Goal: Find specific page/section: Find specific page/section

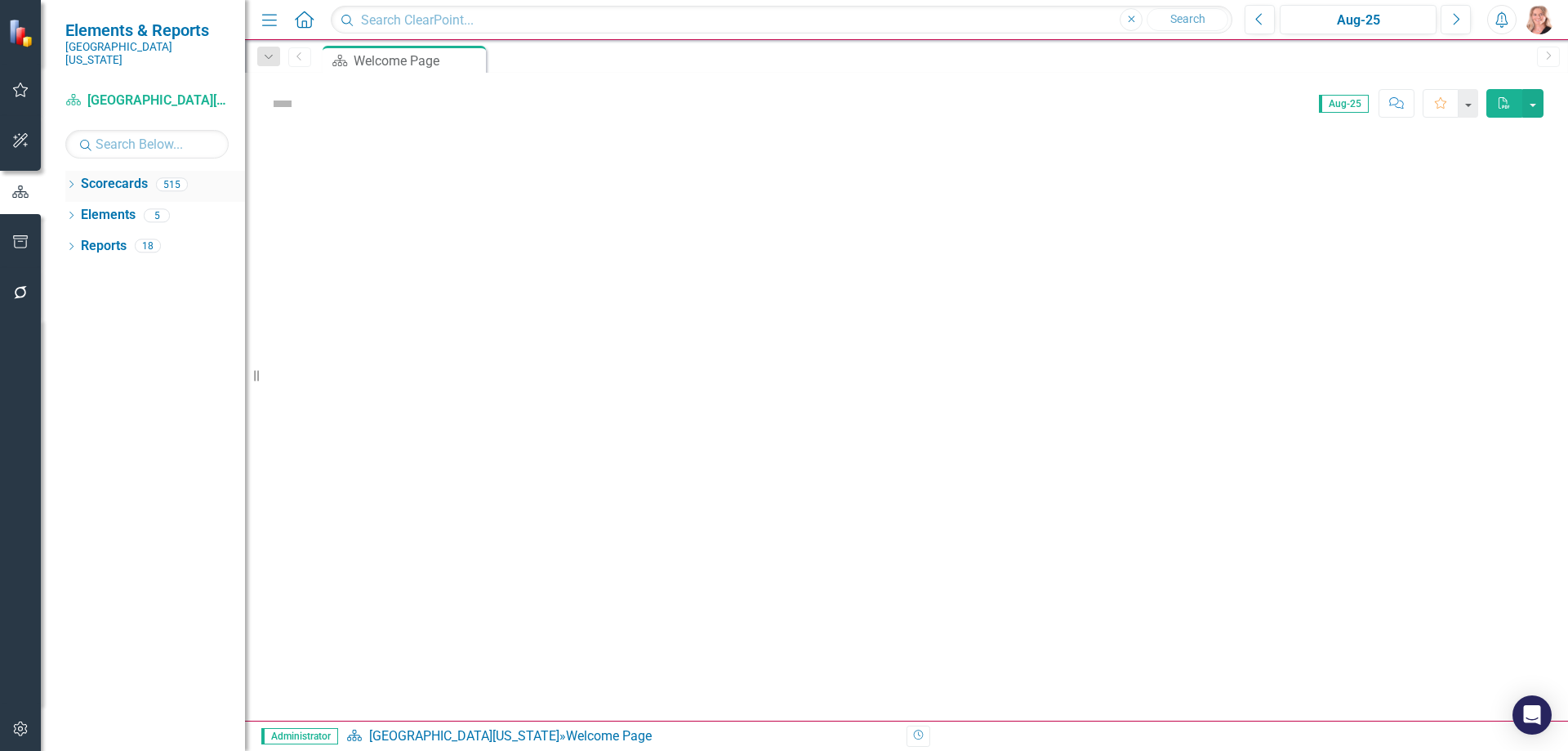
click at [72, 182] on icon "Dropdown" at bounding box center [70, 186] width 12 height 9
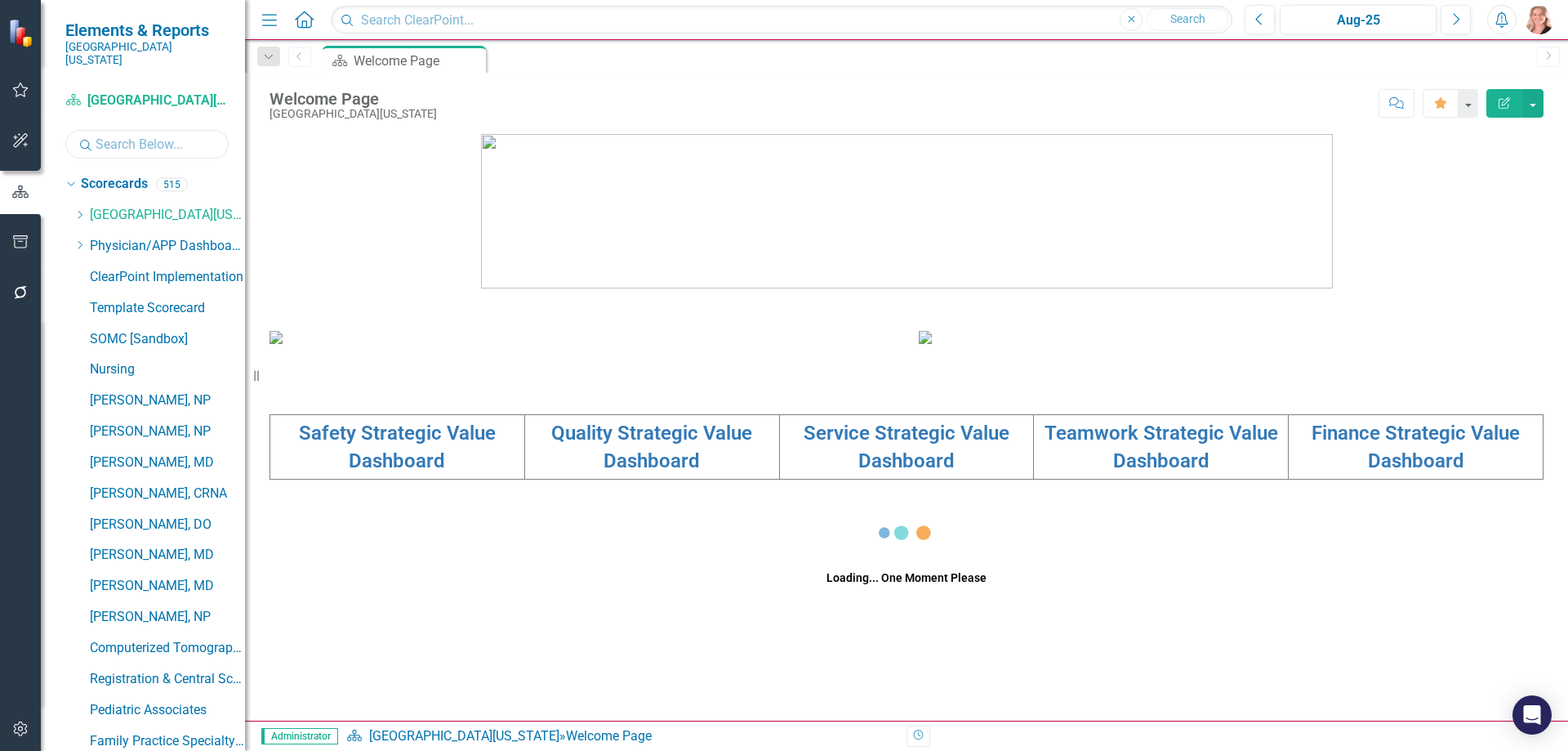
click at [121, 131] on input "text" at bounding box center [147, 144] width 164 height 28
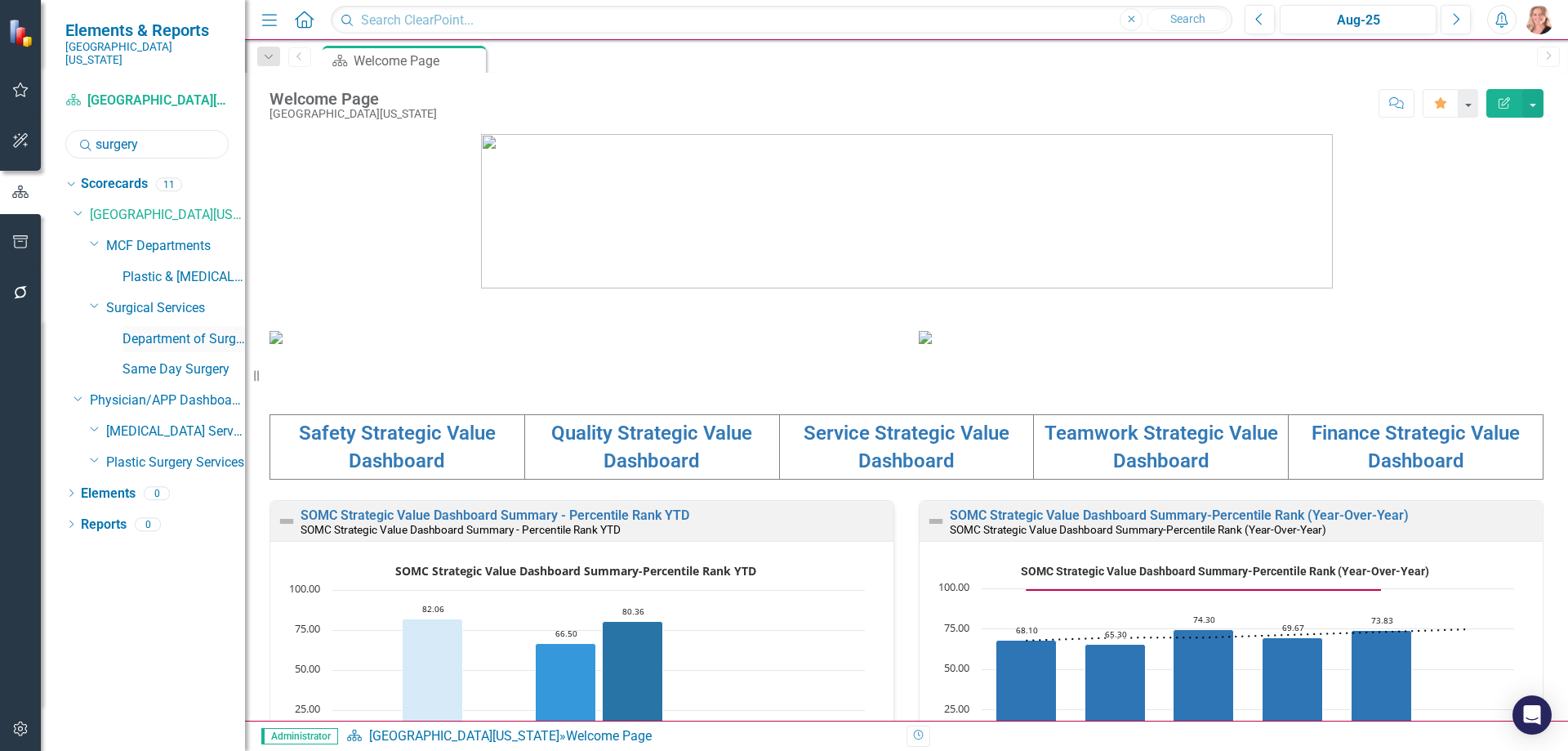
type input "surgery"
click at [158, 330] on link "Department of Surgery Dashboard" at bounding box center [184, 339] width 123 height 19
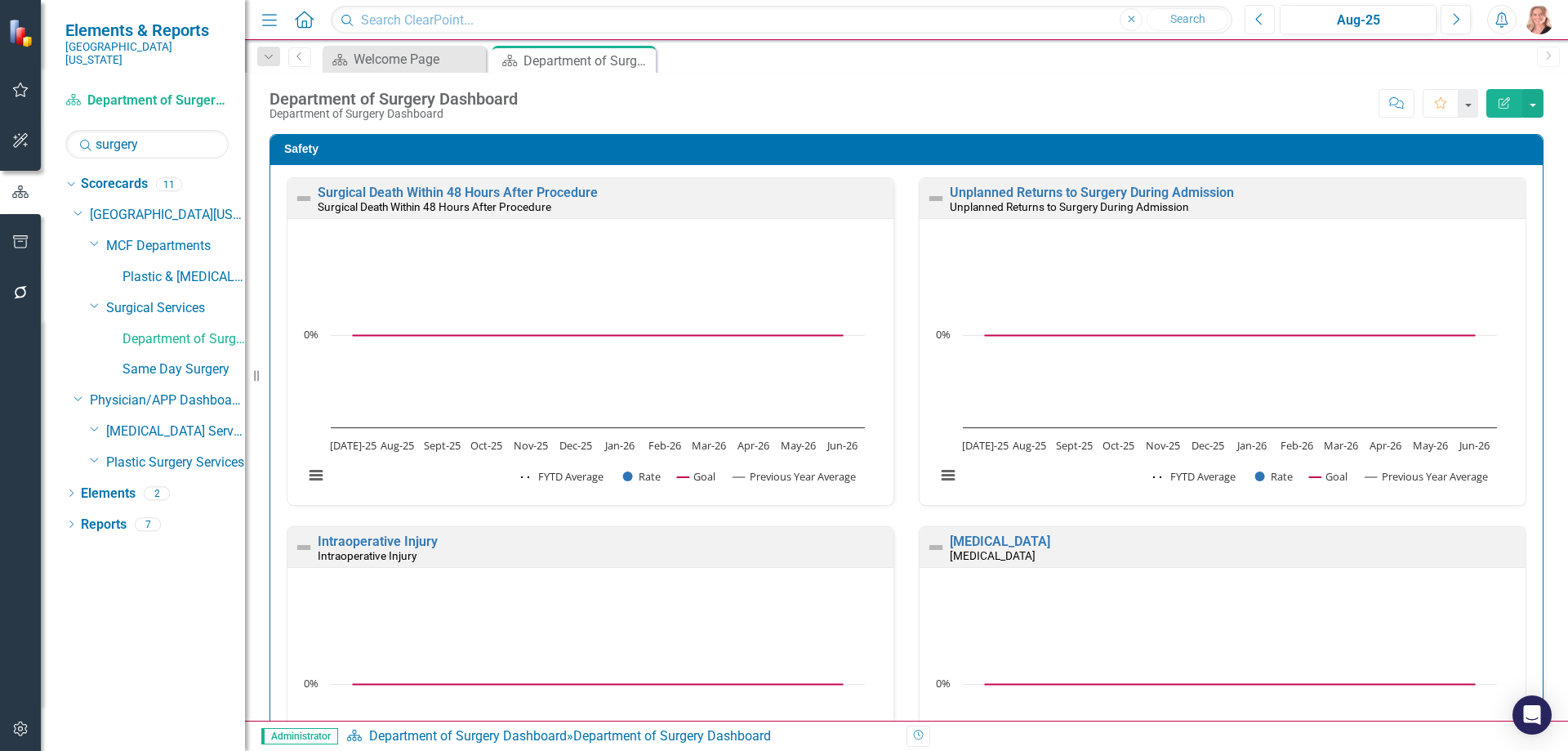
click at [1258, 25] on icon "Previous" at bounding box center [1260, 20] width 9 height 15
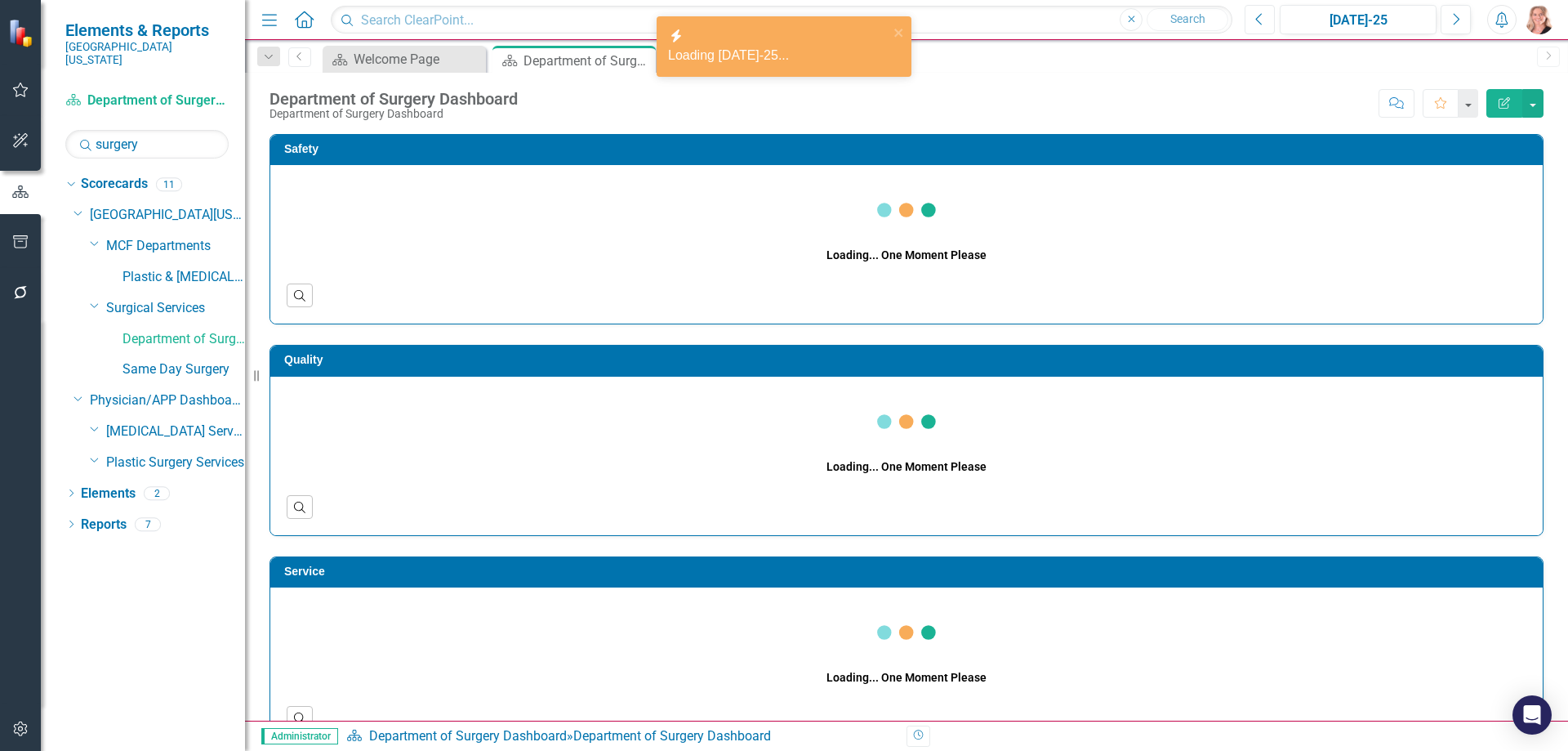
click at [1258, 25] on icon "Previous" at bounding box center [1260, 20] width 9 height 15
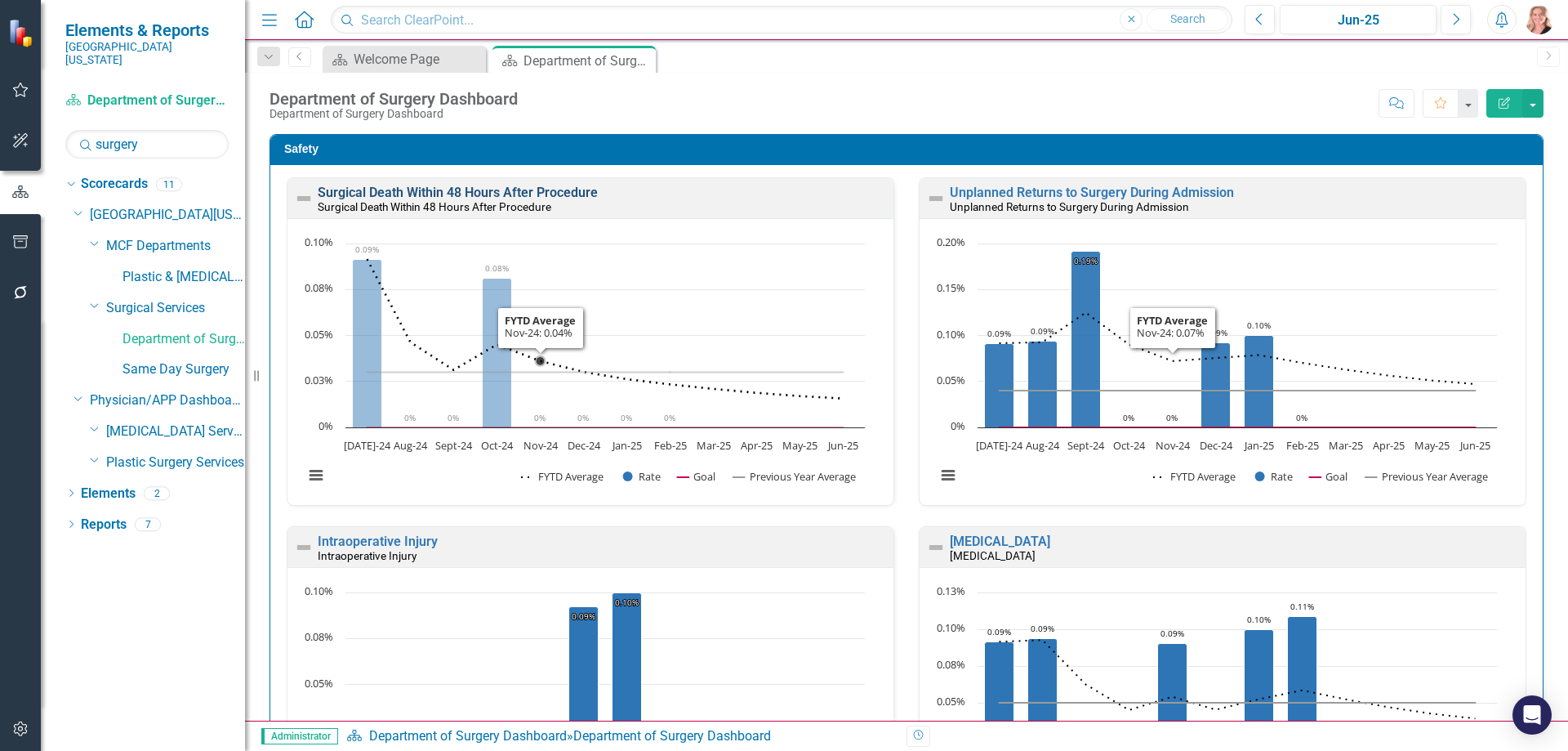
click at [558, 195] on link "Surgical Death Within 48 Hours After Procedure" at bounding box center [457, 192] width 280 height 15
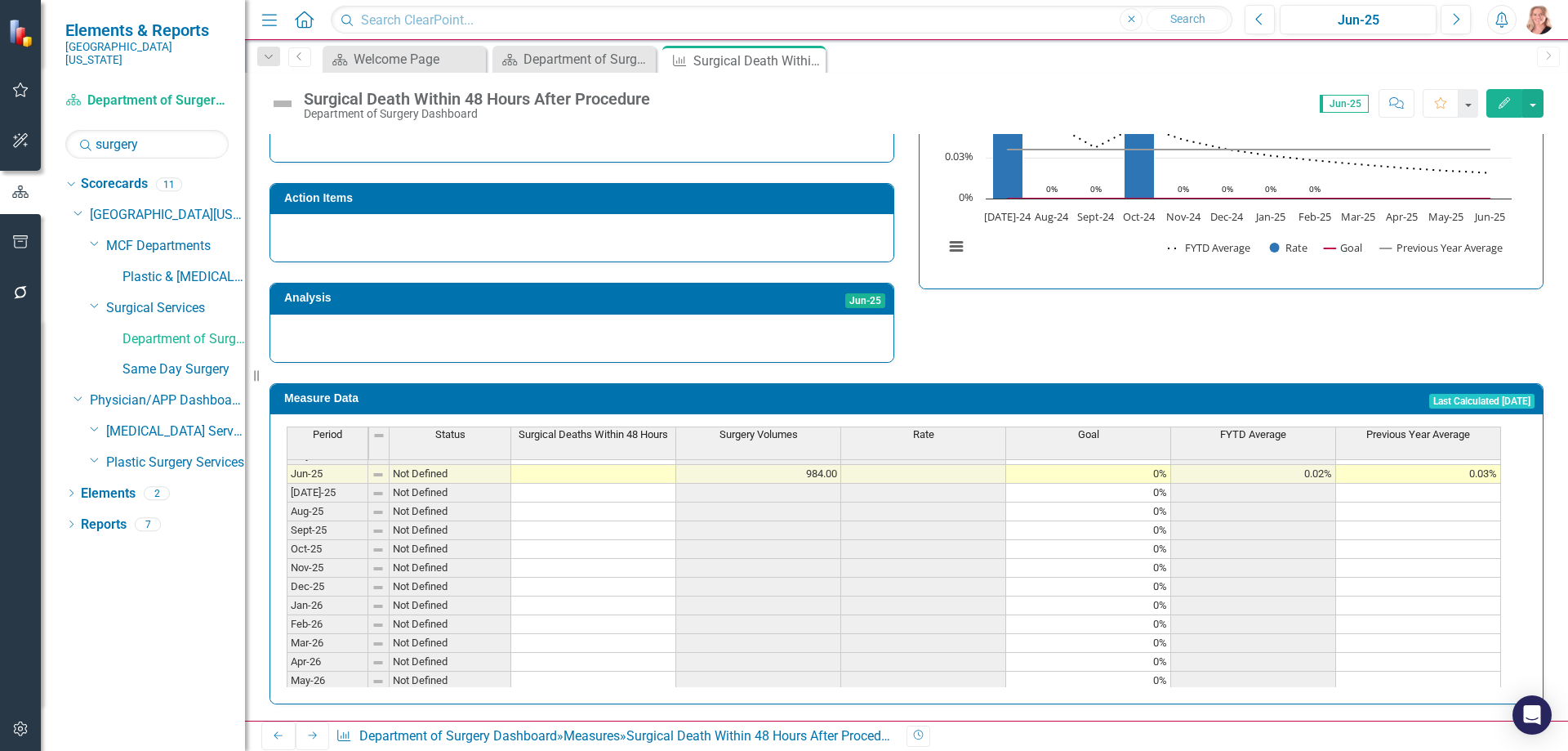
scroll to position [572, 0]
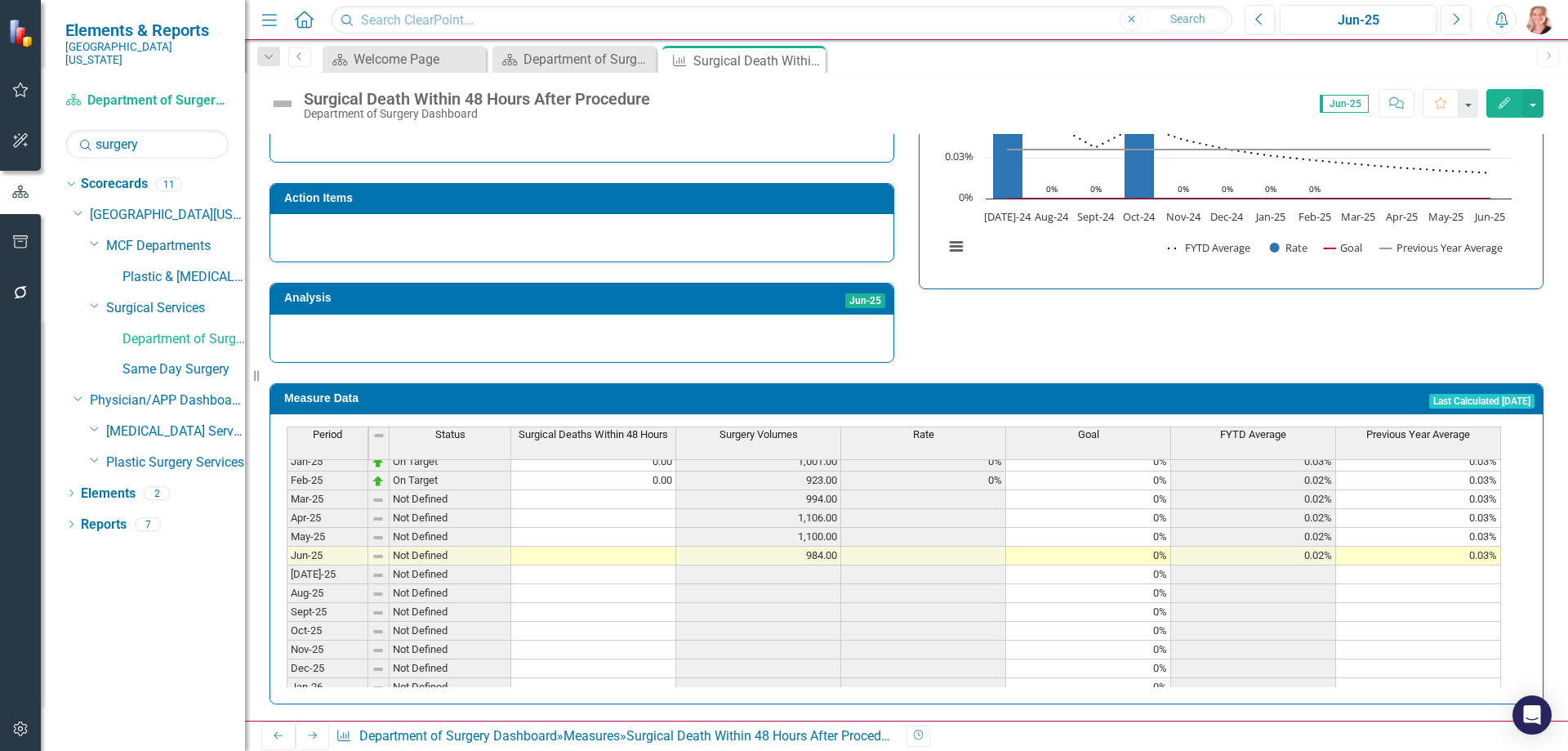
click at [650, 480] on tbody "Nov-23 Below Plan 1.00 1,099.00 0.09% 0% 0.04% 0.01% Dec-23 On Target 0.00 1,10…" at bounding box center [894, 489] width 1215 height 602
drag, startPoint x: 675, startPoint y: 486, endPoint x: 661, endPoint y: 556, distance: 71.4
click at [286, 556] on div "Period Status Surgical Deaths Within 48 Hours Surgery Volumes Rate Goal FYTD Av…" at bounding box center [286, 501] width 0 height 579
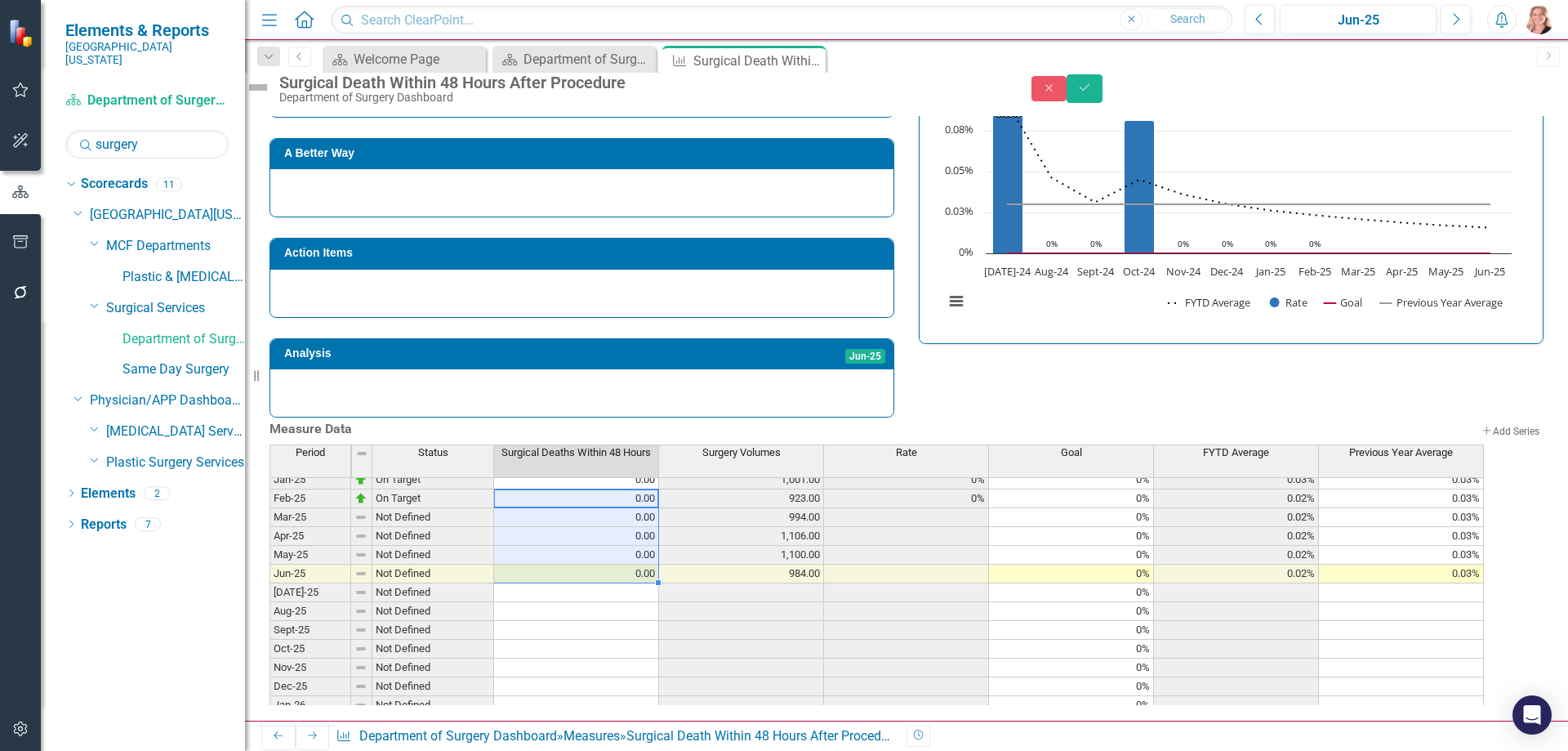
click at [1198, 340] on div "Strategic Values A Better Way Action Items Analysis Jun-25 Surgical Death Withi…" at bounding box center [906, 218] width 1299 height 400
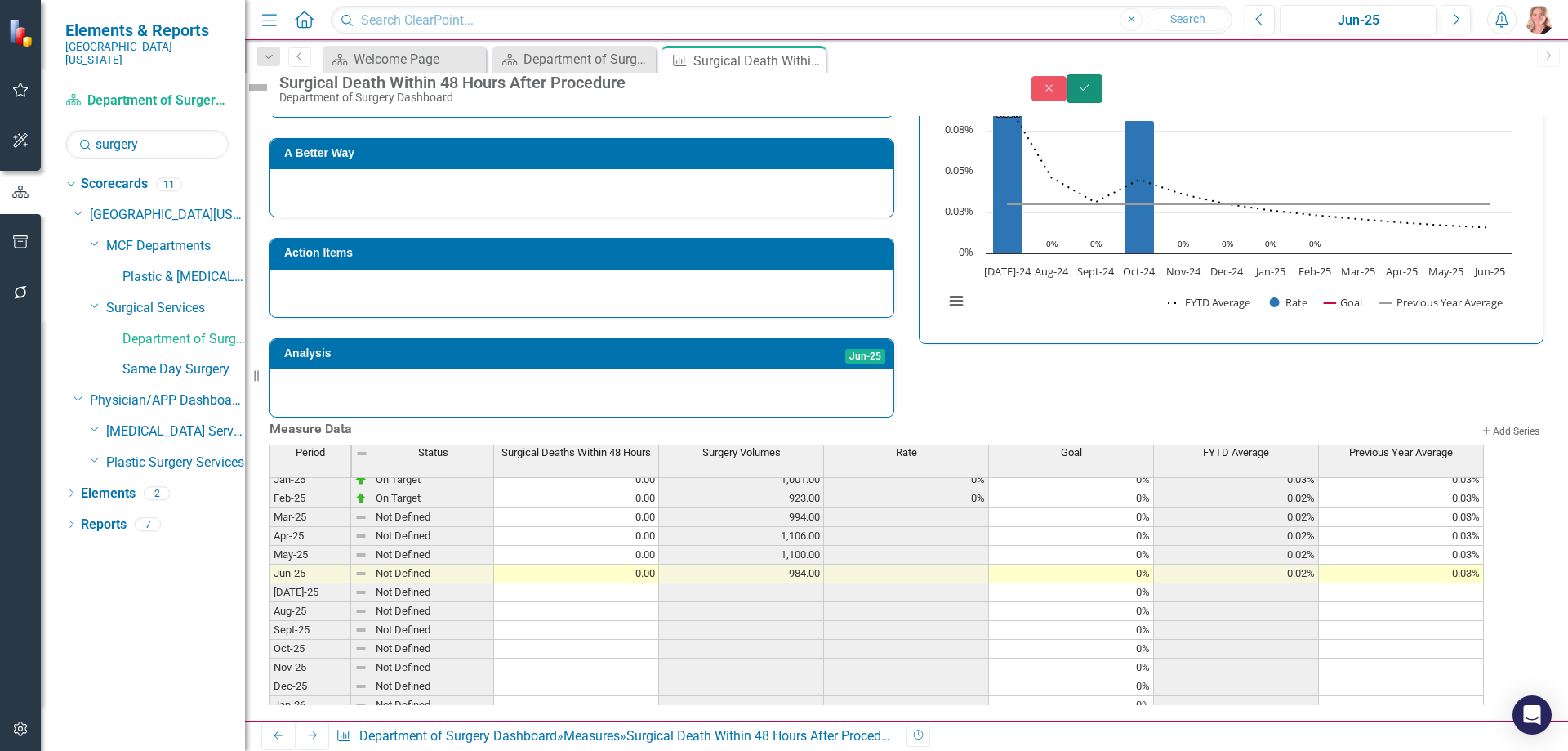
click at [1103, 103] on button "Save" at bounding box center [1084, 89] width 36 height 28
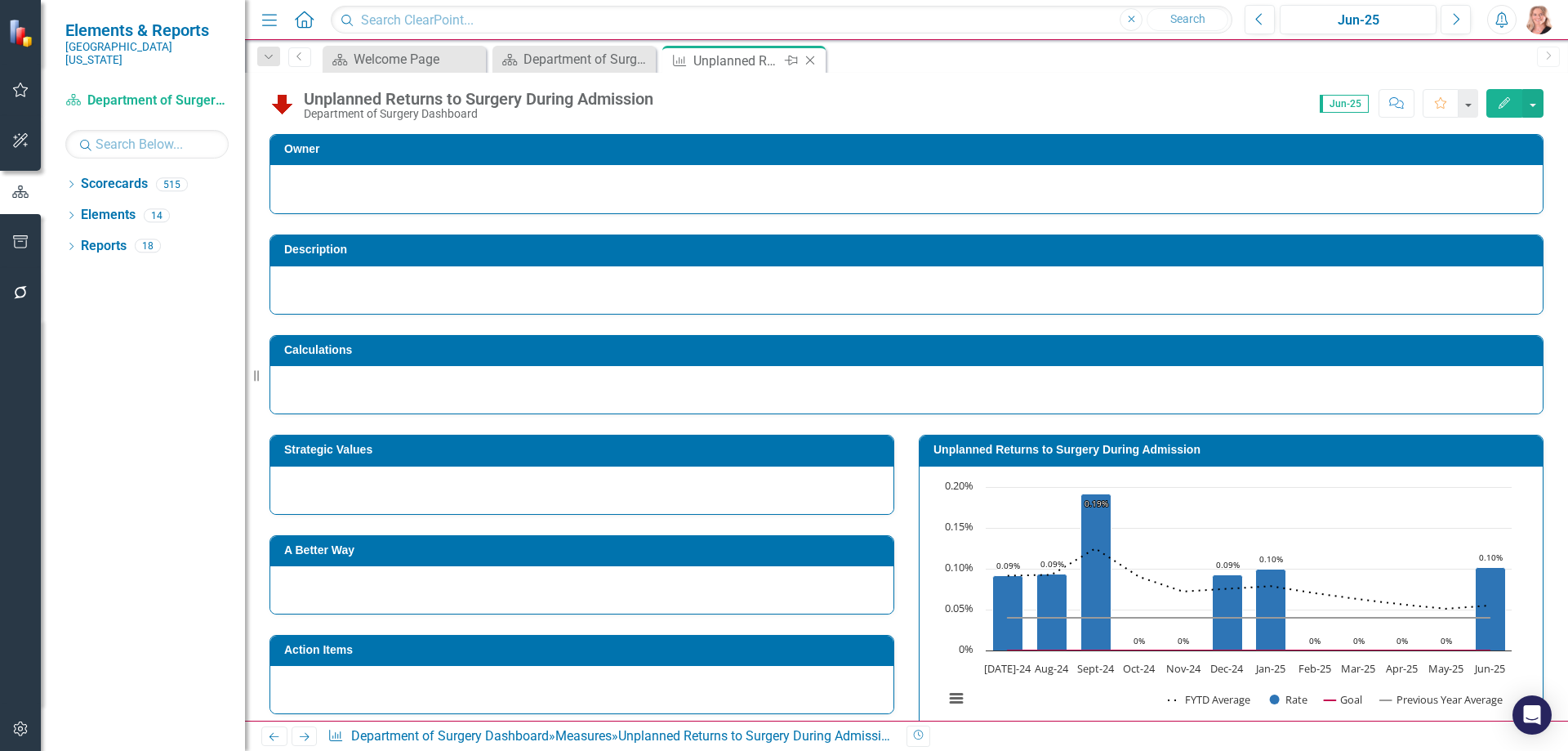
click at [814, 60] on icon "Close" at bounding box center [810, 61] width 16 height 13
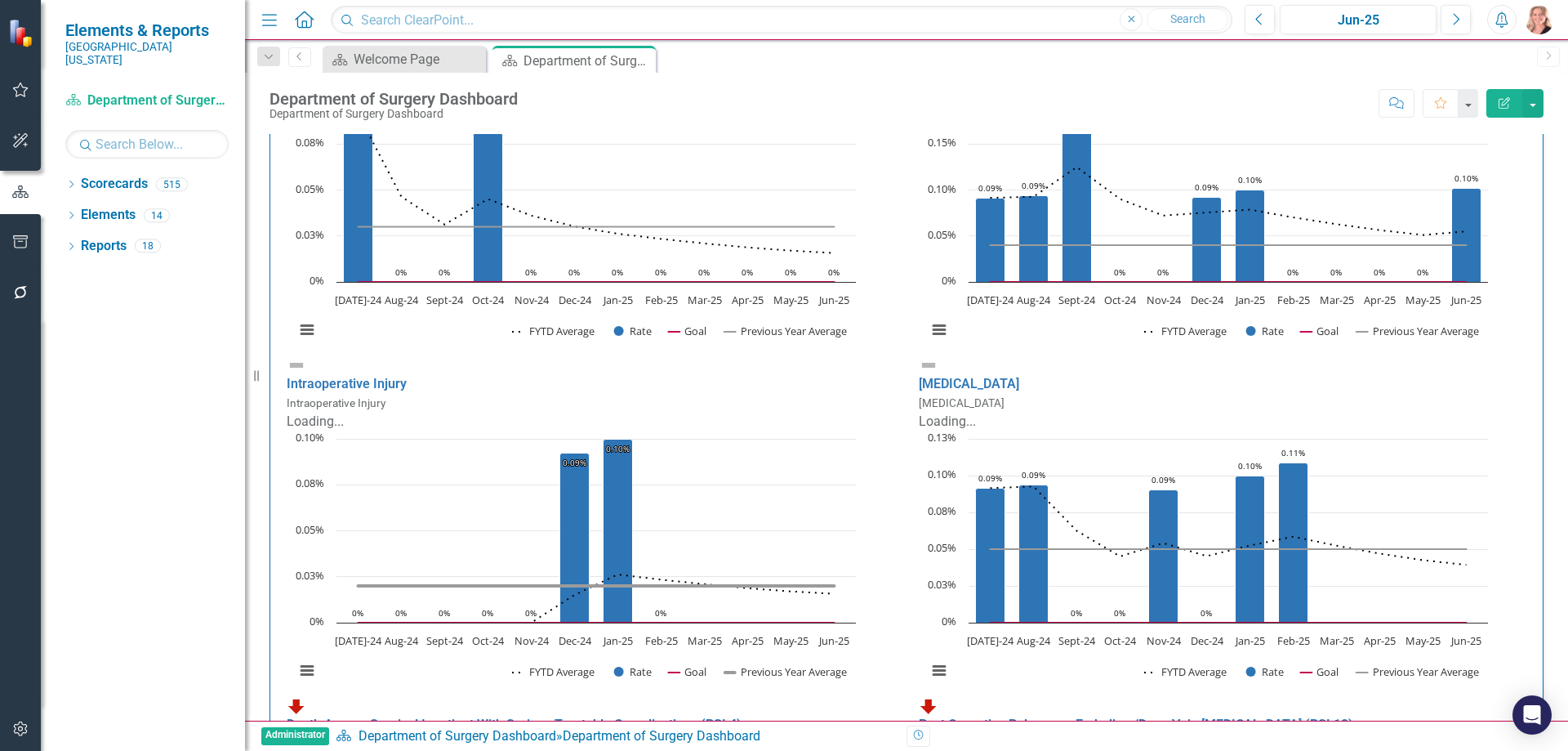
scroll to position [246, 0]
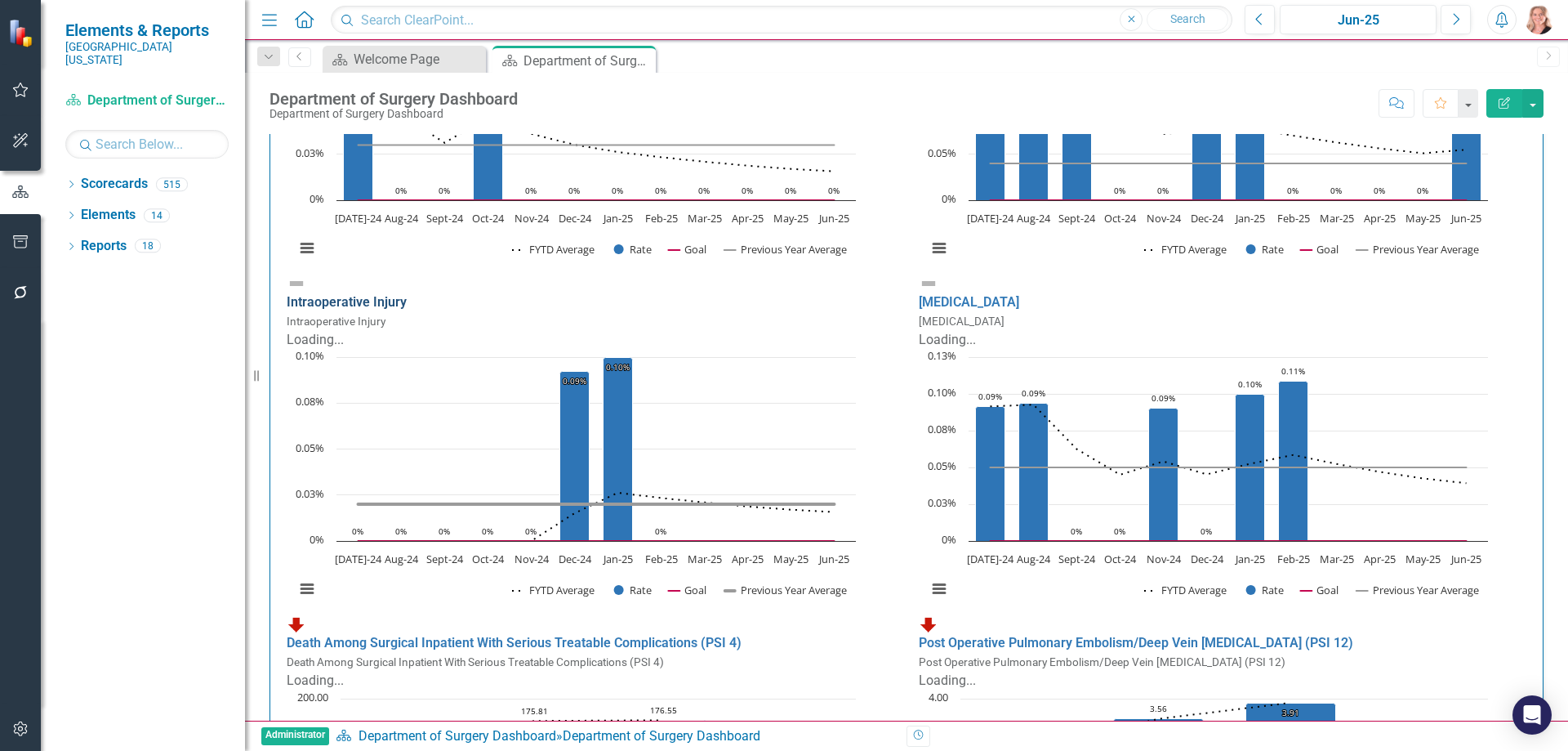
click at [382, 295] on link "Intraoperative Injury" at bounding box center [346, 302] width 120 height 15
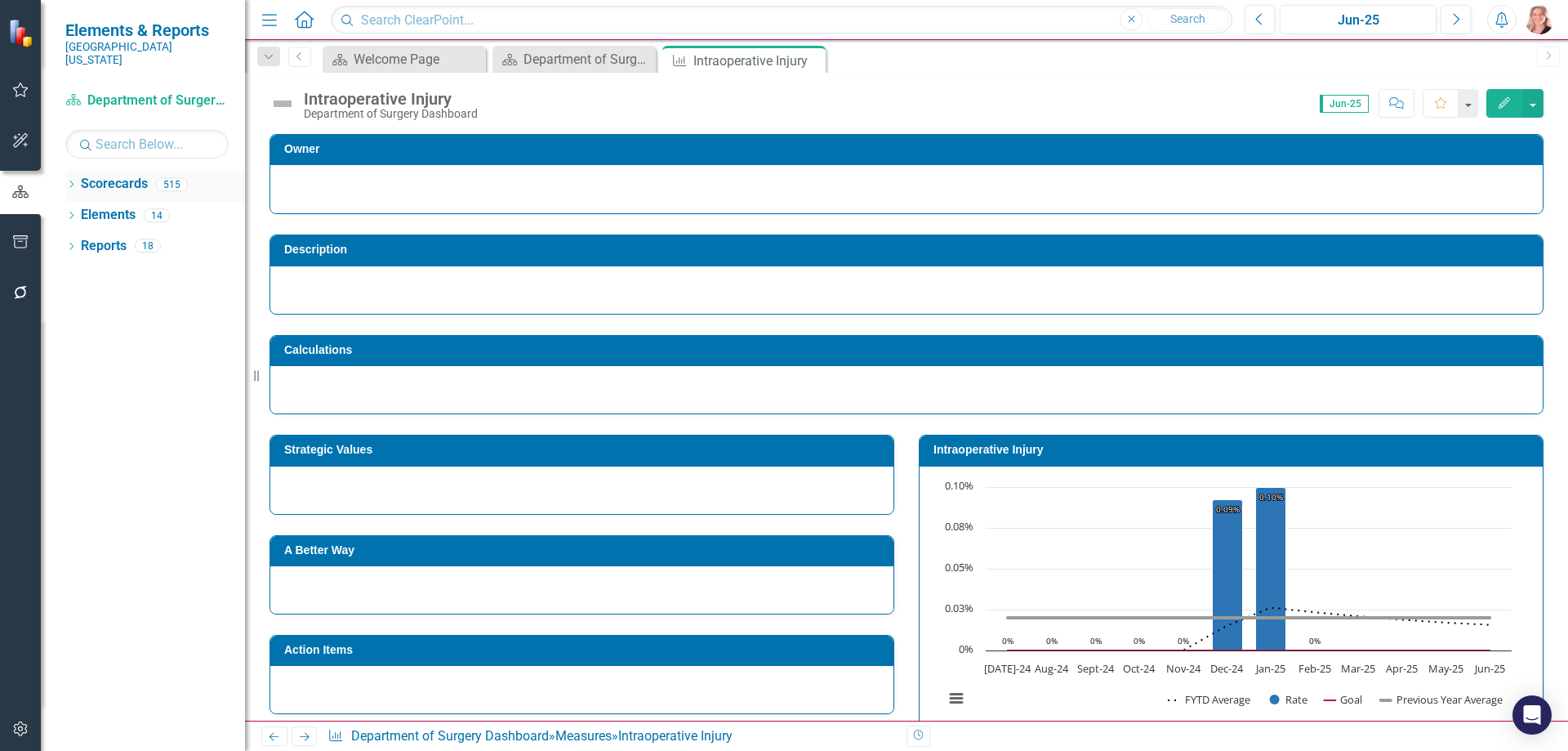
click at [68, 182] on icon "Dropdown" at bounding box center [70, 186] width 12 height 9
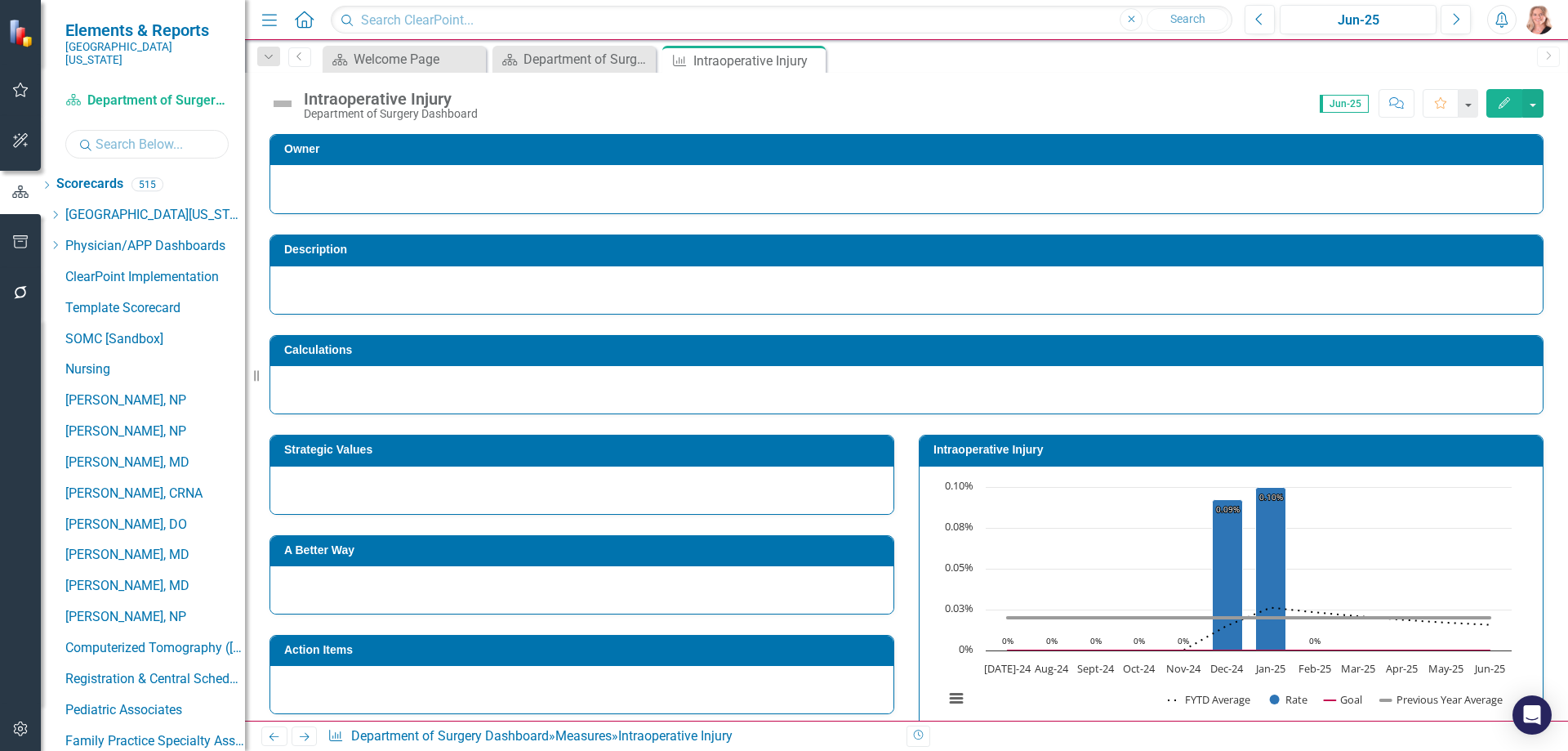
click at [127, 132] on input "text" at bounding box center [147, 144] width 164 height 28
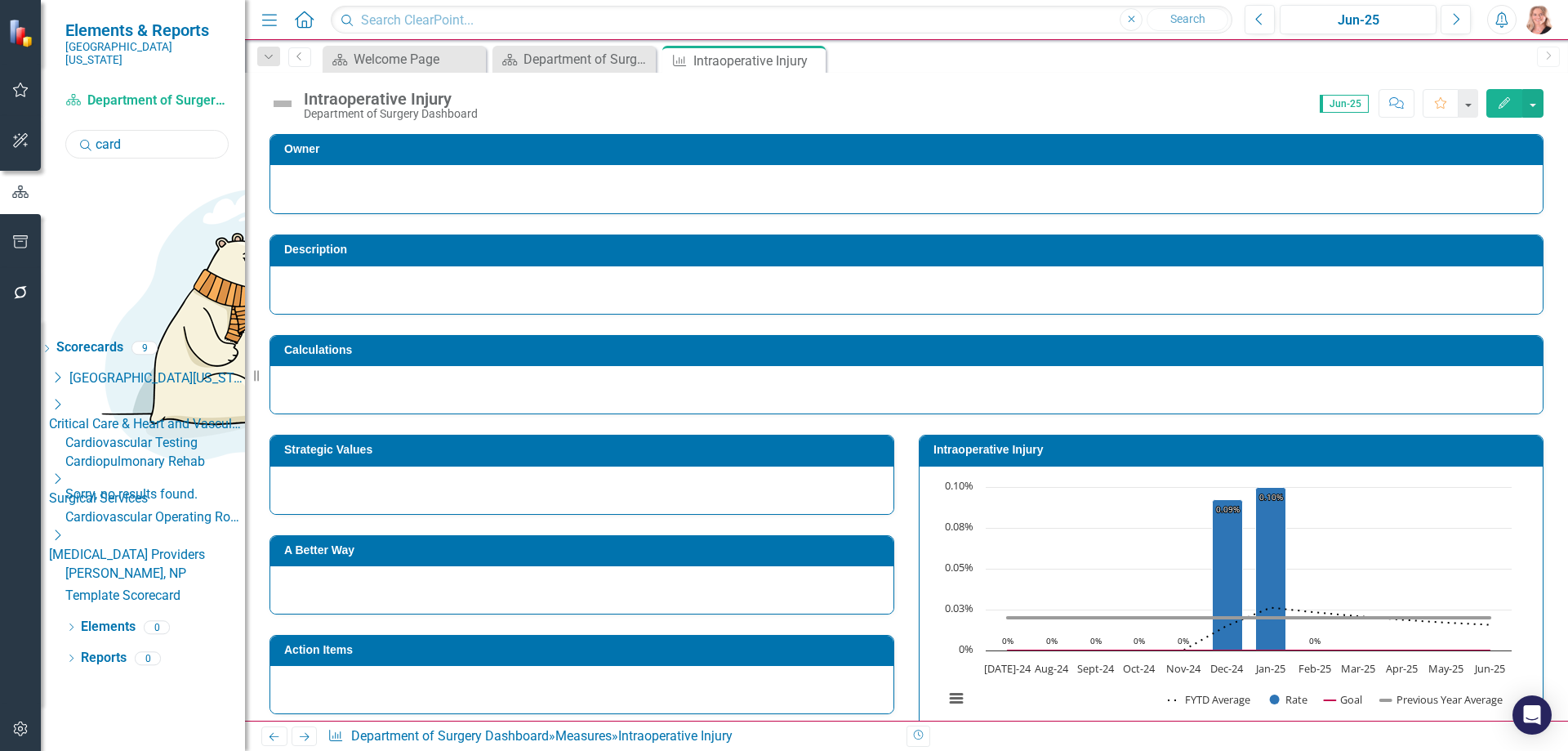
type input "card"
click at [220, 508] on link "Cardiovascular Operating Room" at bounding box center [155, 517] width 180 height 19
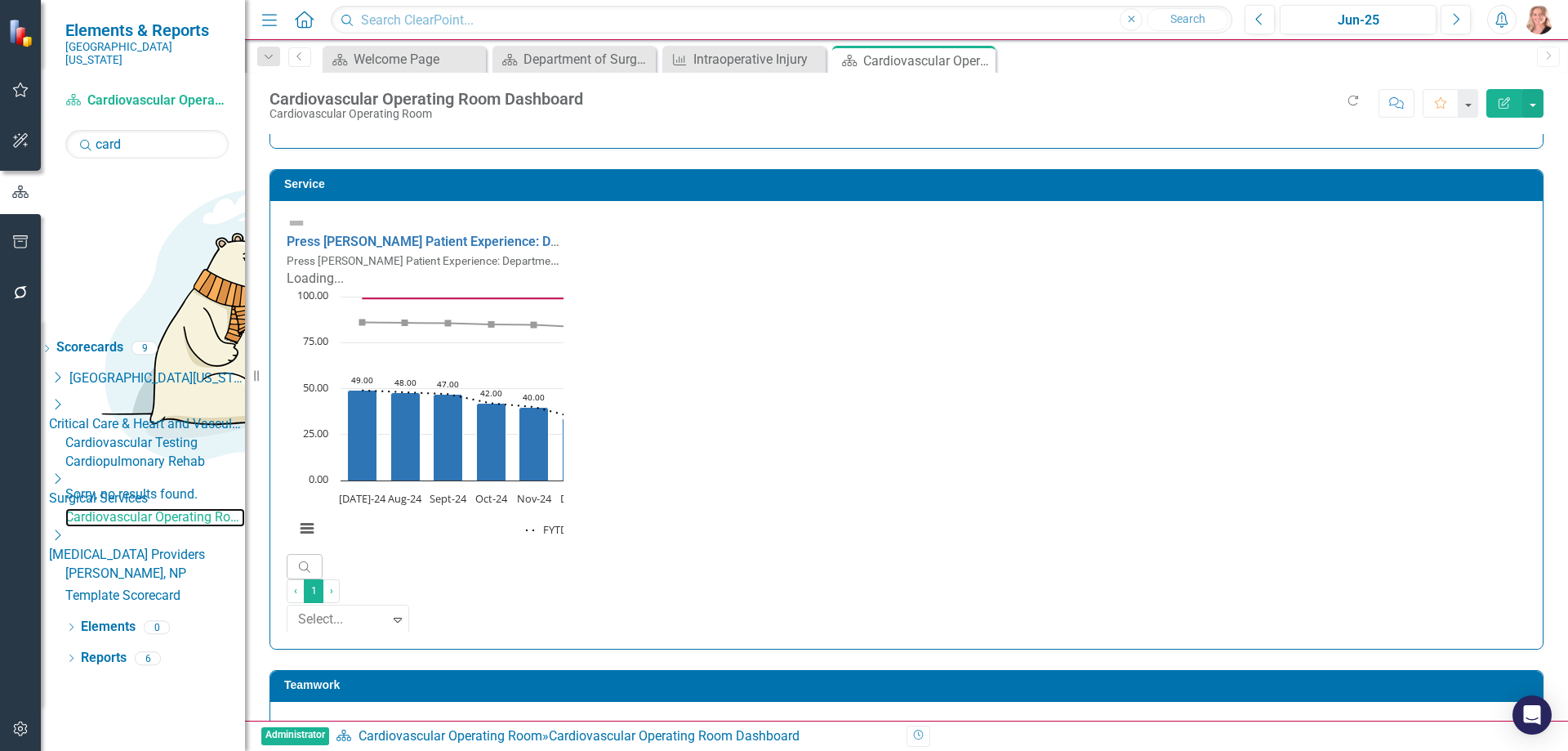
scroll to position [1226, 0]
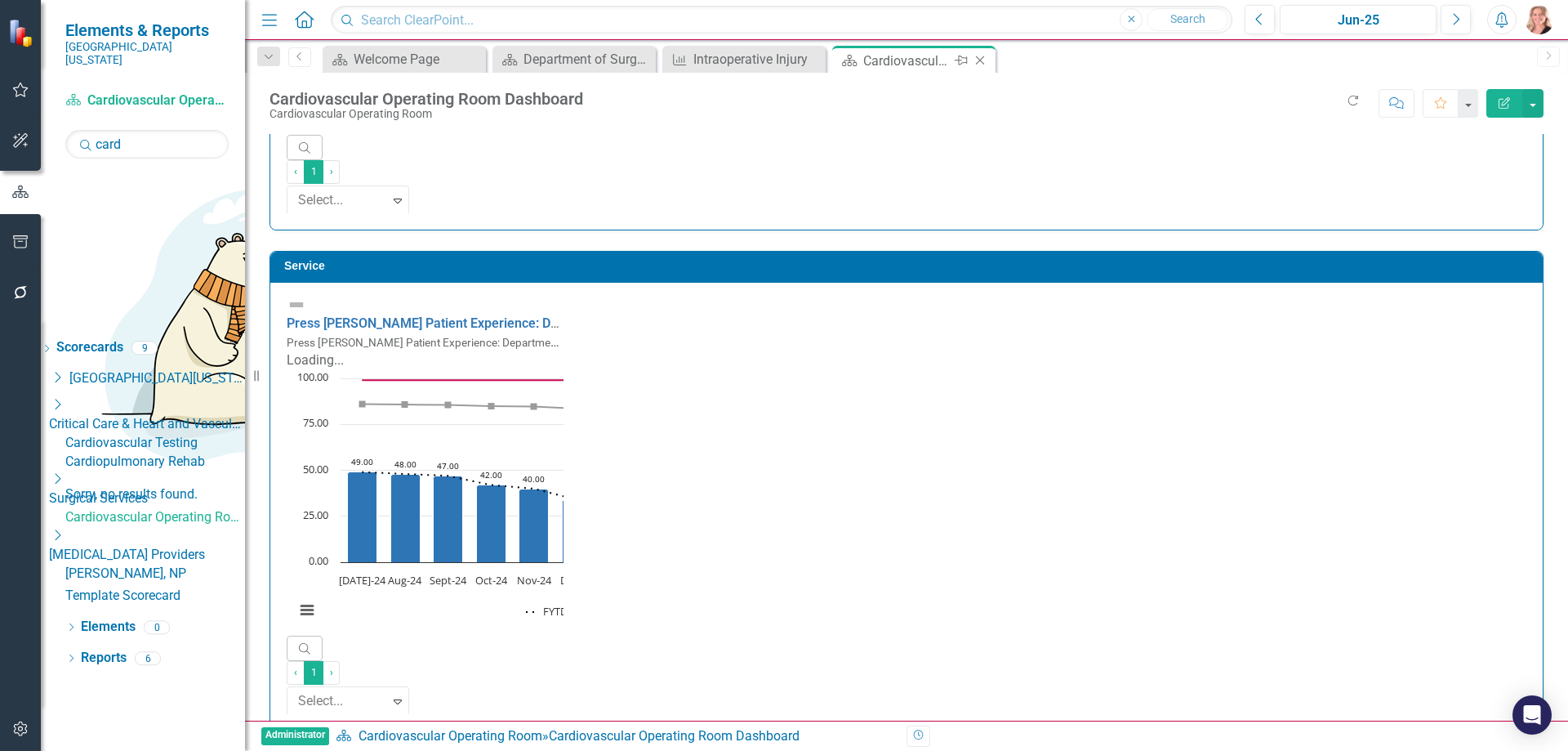
click at [982, 60] on icon "Close" at bounding box center [980, 61] width 16 height 13
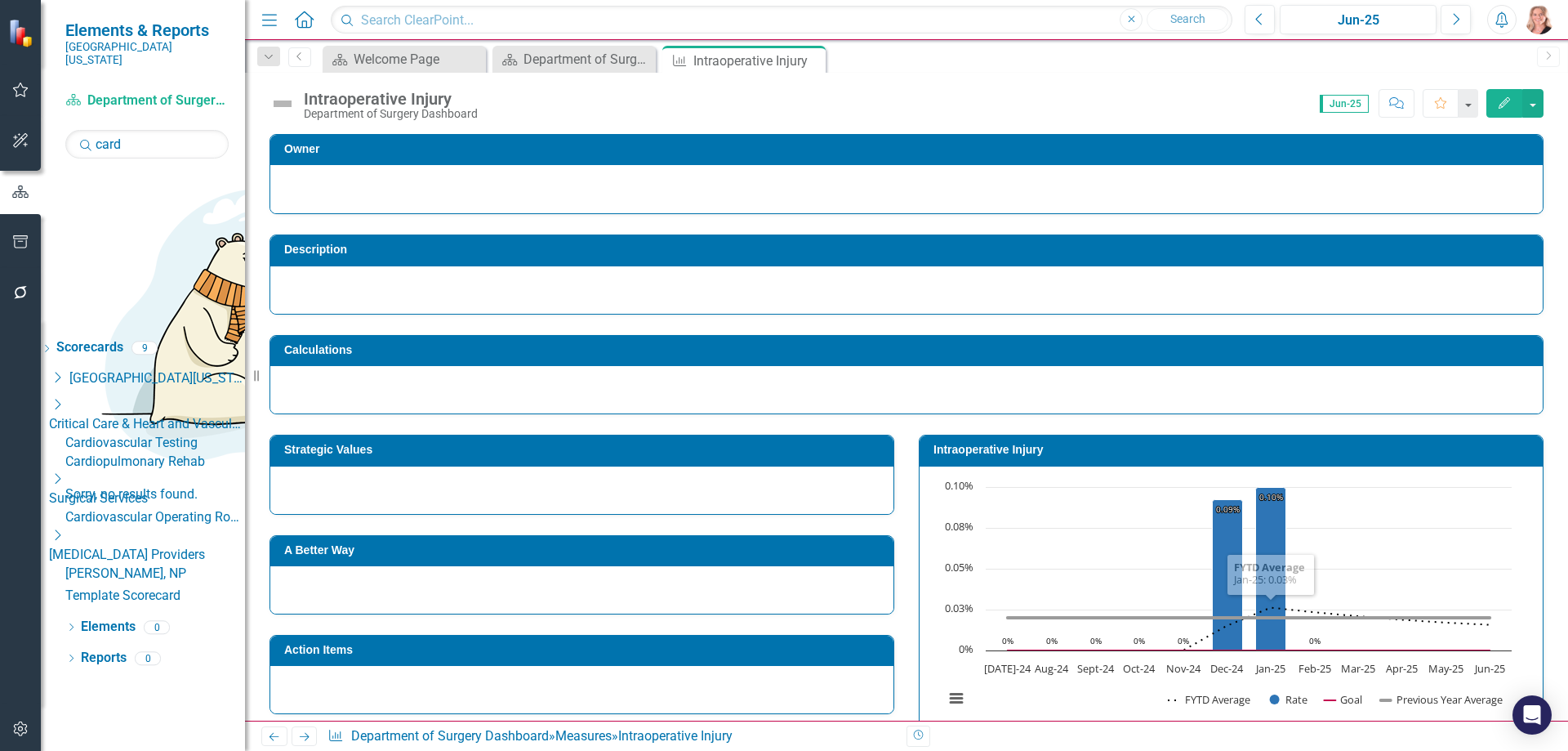
click at [1536, 384] on div "Calculations" at bounding box center [906, 365] width 1299 height 100
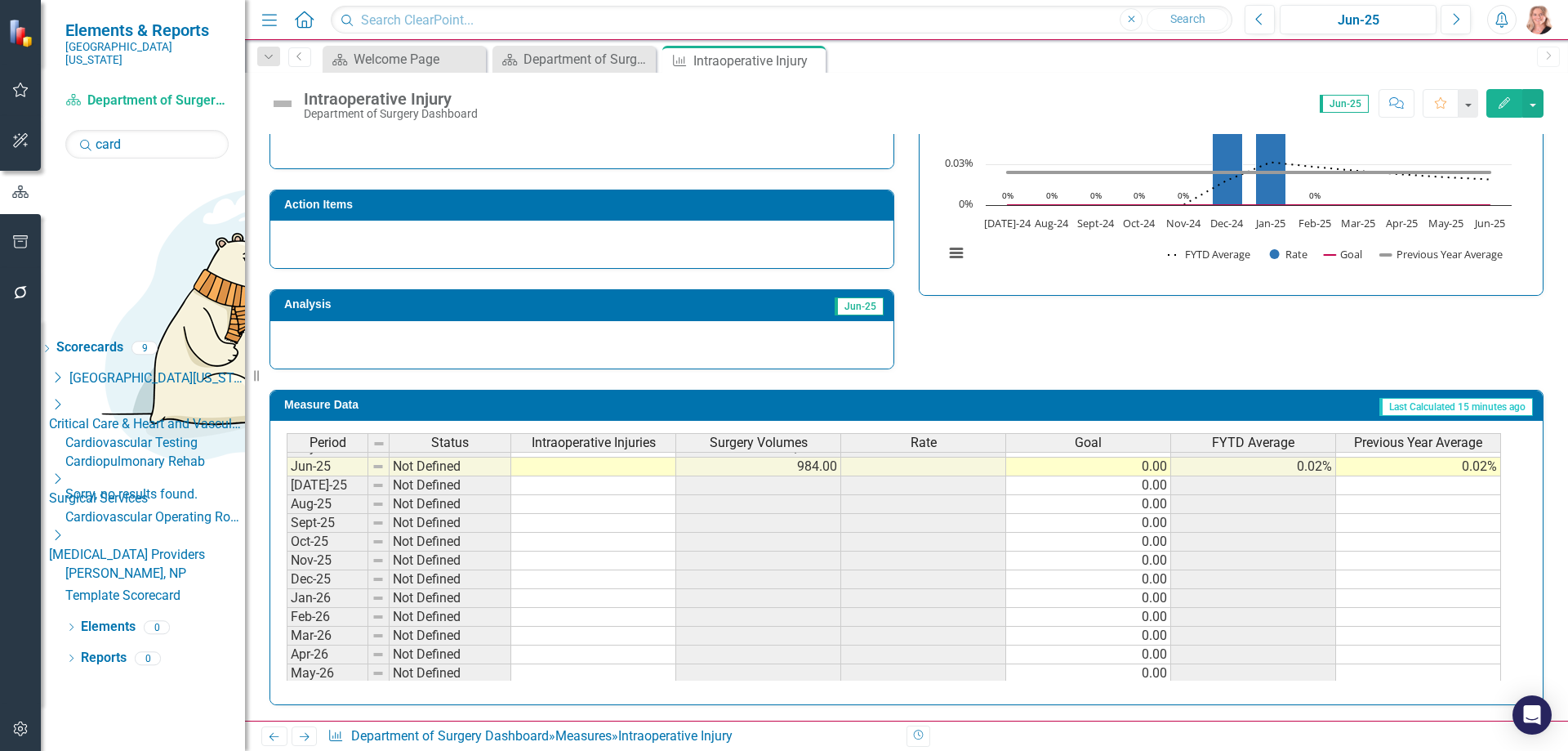
scroll to position [572, 0]
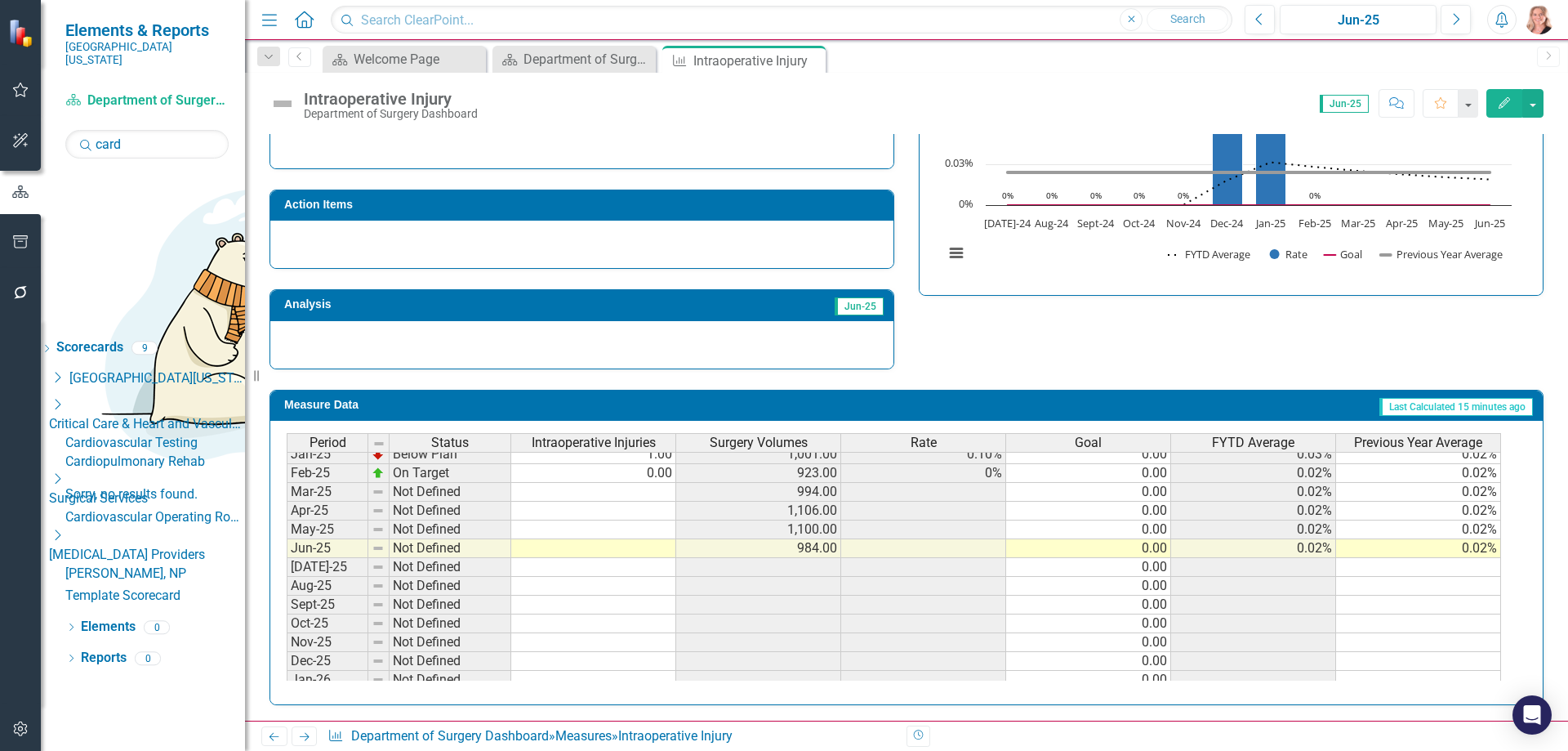
click at [651, 476] on tbody "May-24 On Target 0.00 1,180.00 0% 0.00 0.02% 0.01% Jun-24 On Target 0.00 1,050.…" at bounding box center [894, 539] width 1215 height 489
drag, startPoint x: 676, startPoint y: 481, endPoint x: 660, endPoint y: 550, distance: 70.8
click at [286, 550] on div "Period Status Intraoperative Injuries Surgery Volumes Rate Goal FYTD Average Pr…" at bounding box center [286, 501] width 0 height 566
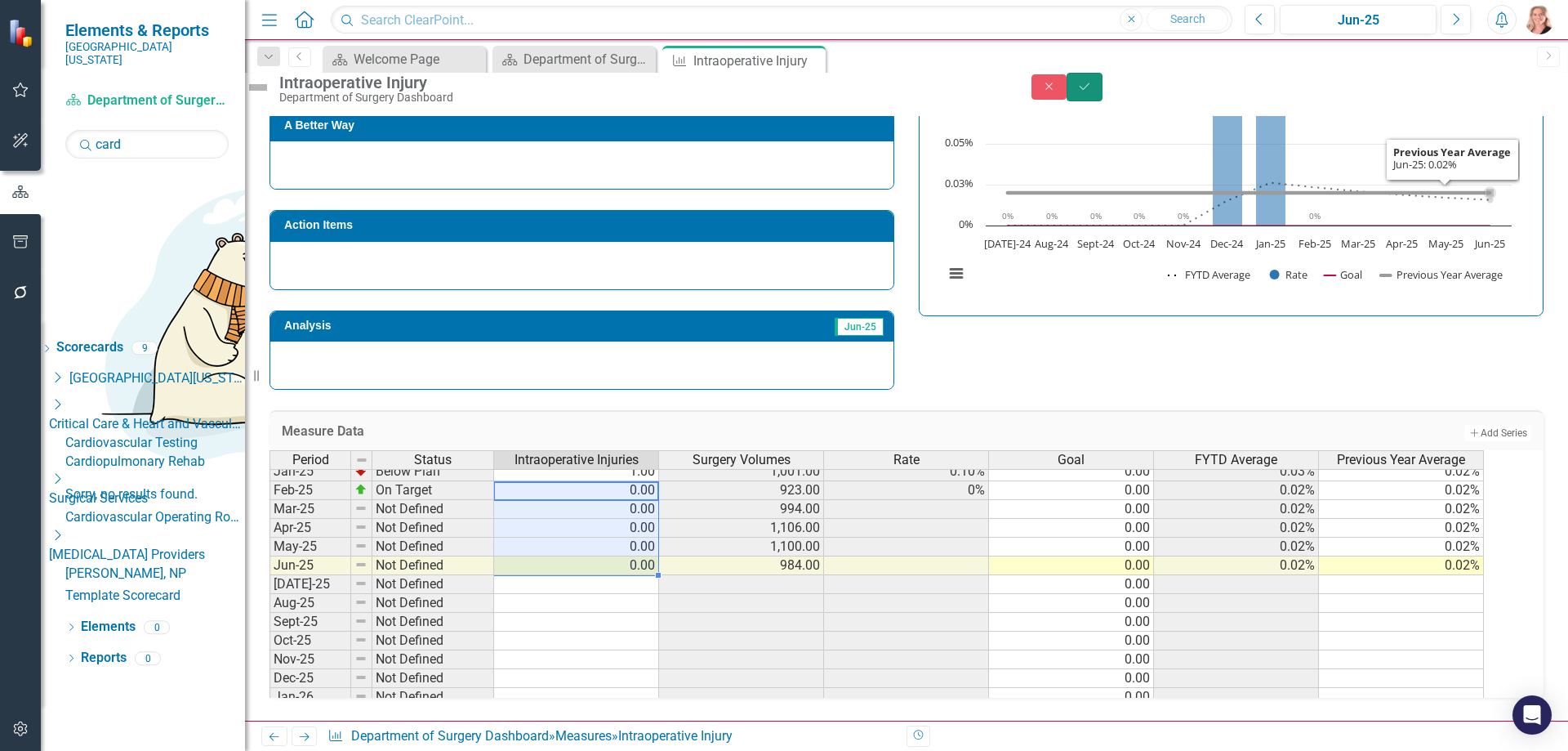
click at [1092, 93] on icon "Save" at bounding box center [1084, 86] width 15 height 12
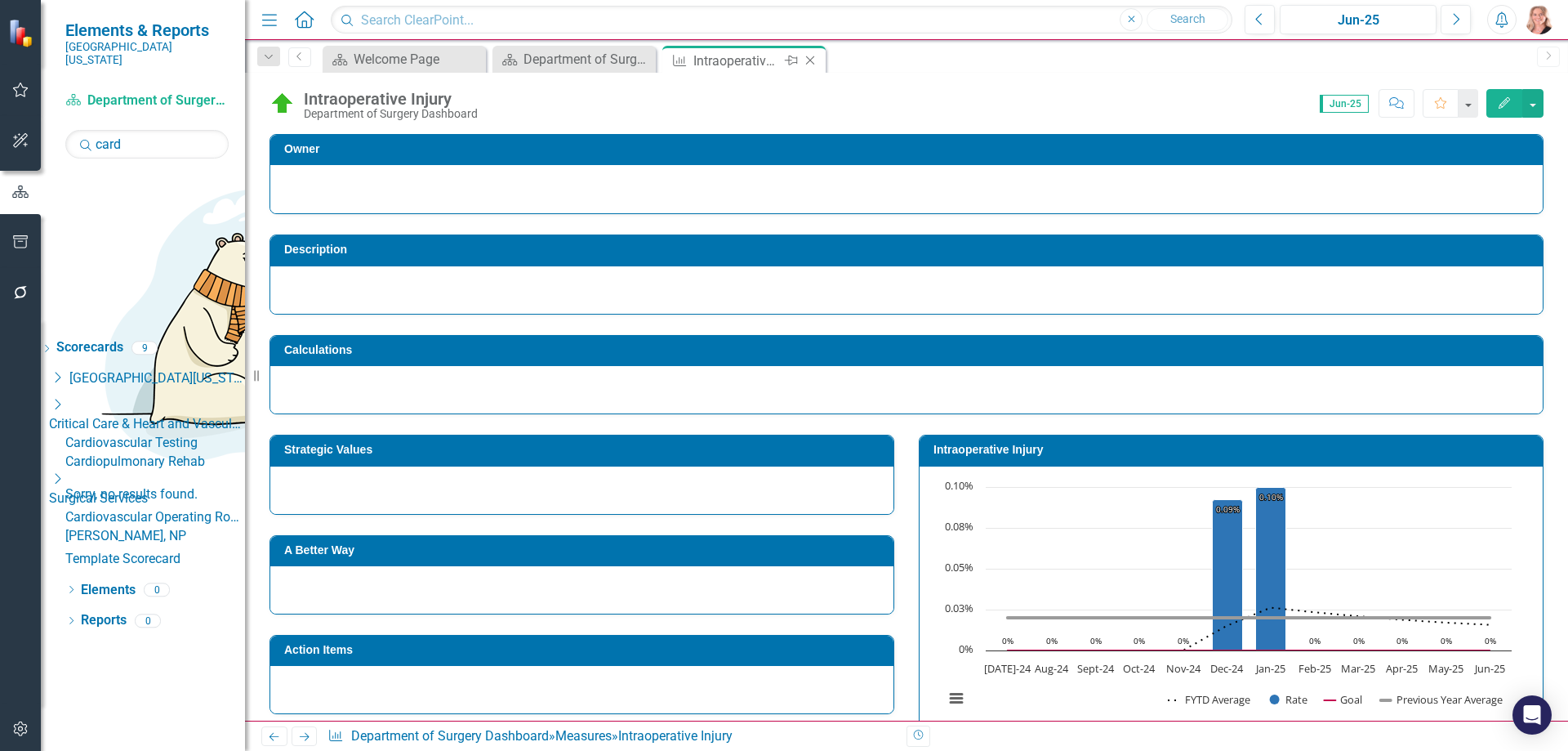
click at [812, 61] on icon "Close" at bounding box center [810, 61] width 16 height 13
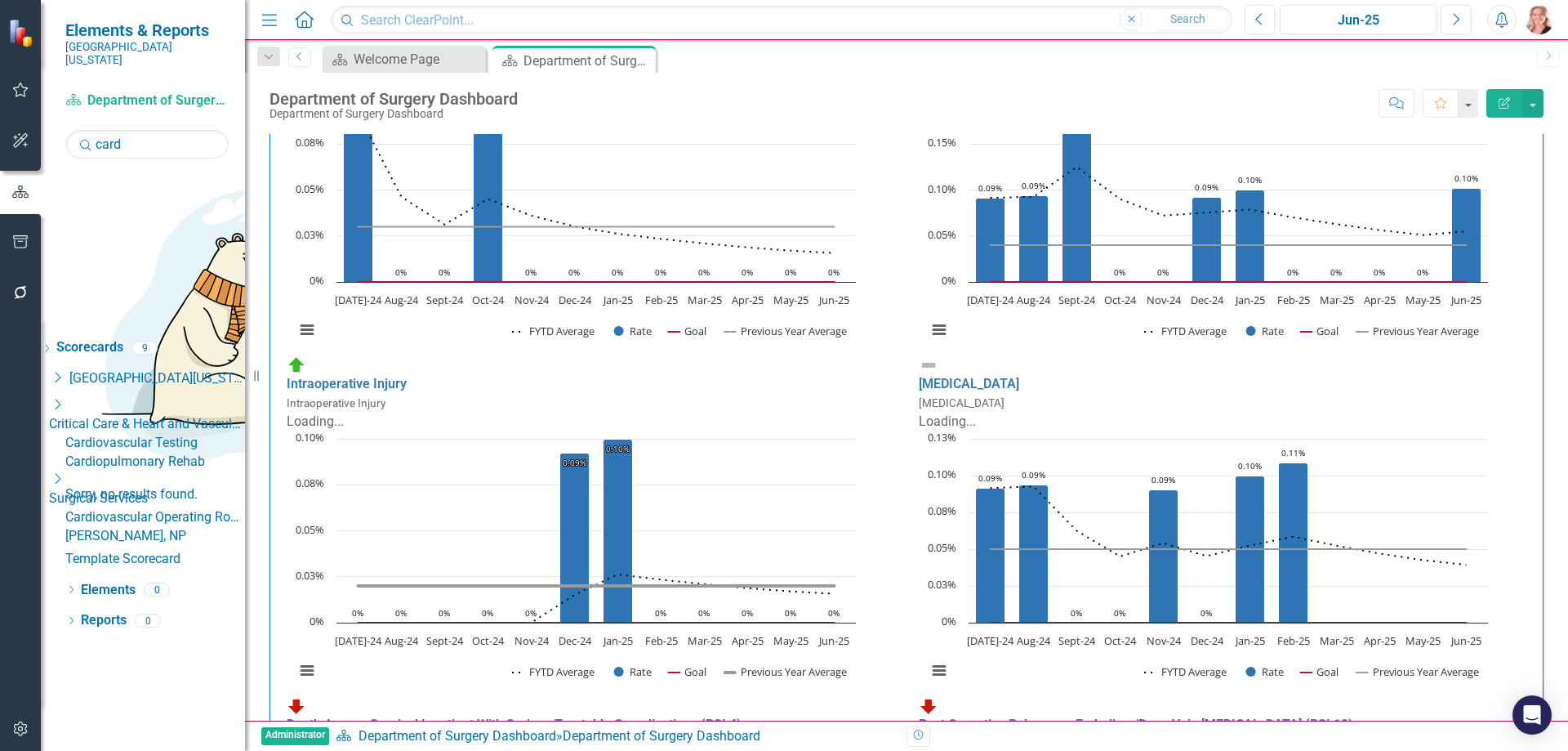
scroll to position [246, 0]
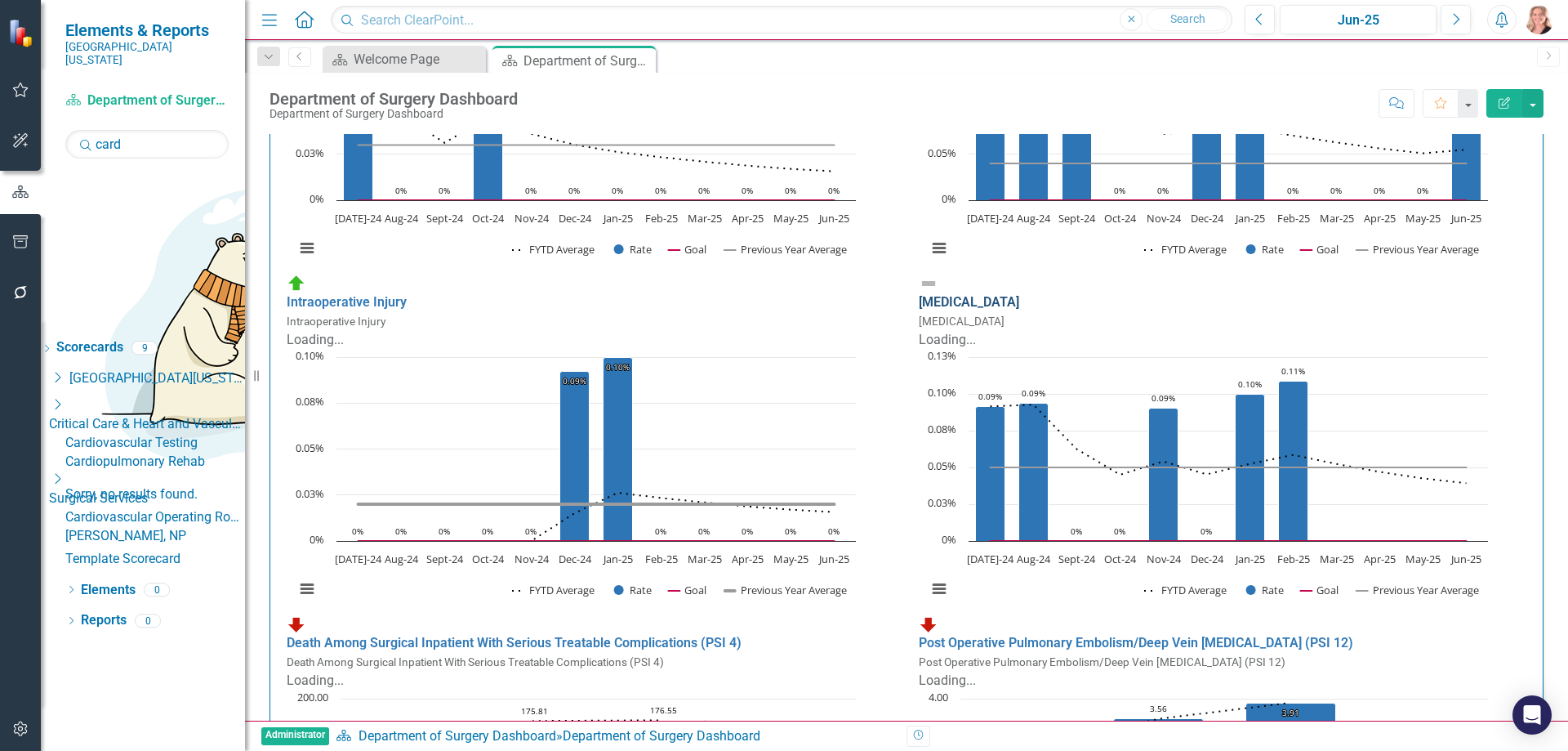
click at [1019, 299] on link "[MEDICAL_DATA]" at bounding box center [969, 302] width 101 height 15
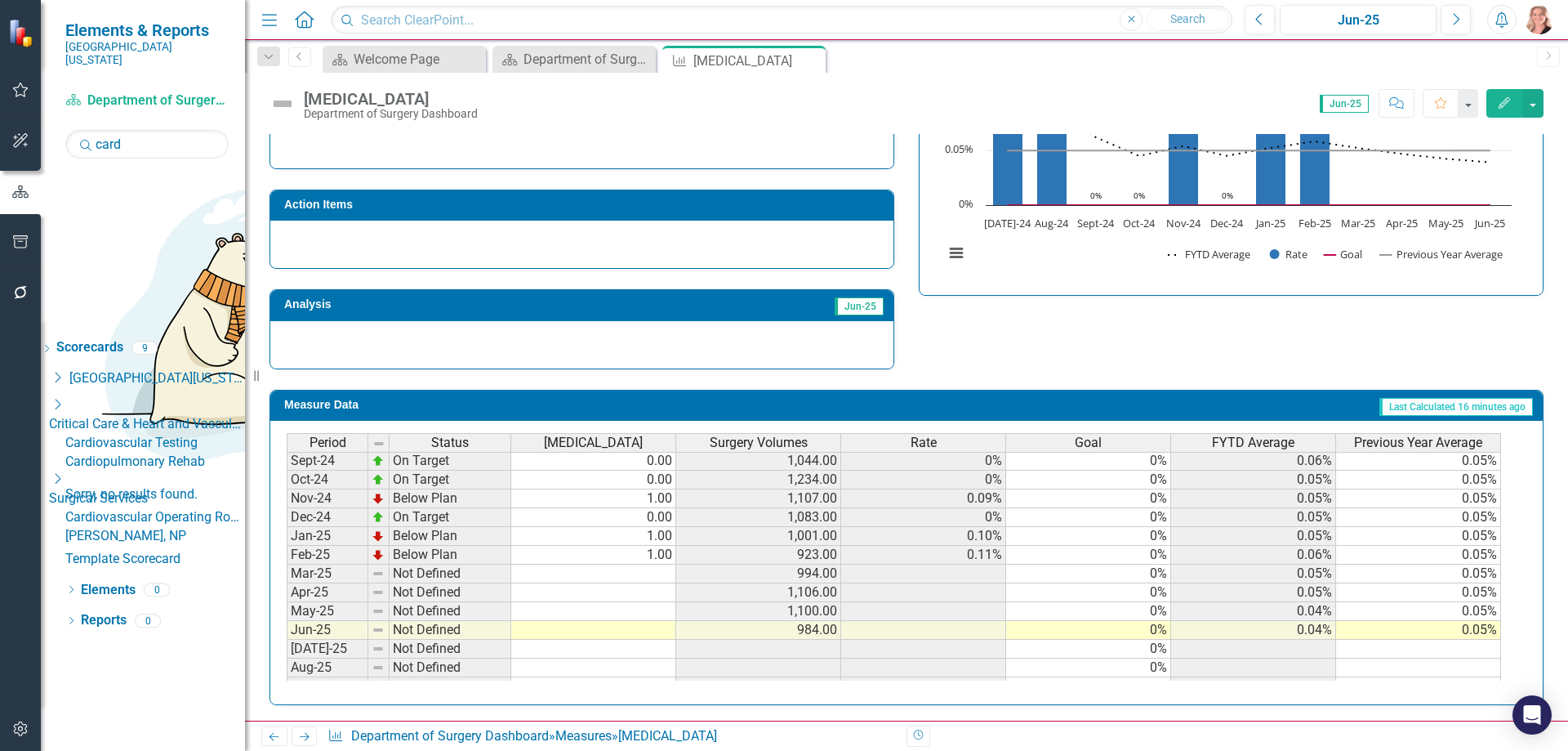
scroll to position [408, 0]
